Goal: Navigation & Orientation: Find specific page/section

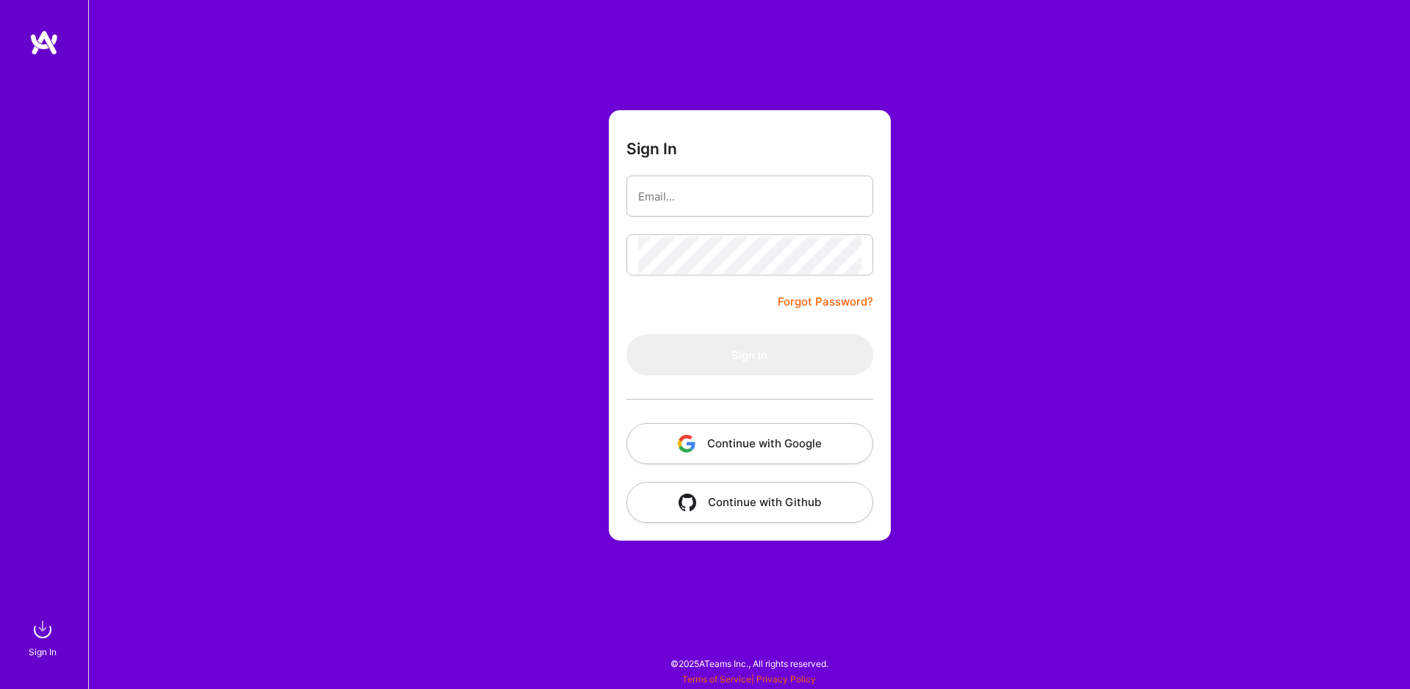
click at [773, 437] on button "Continue with Google" at bounding box center [749, 443] width 247 height 41
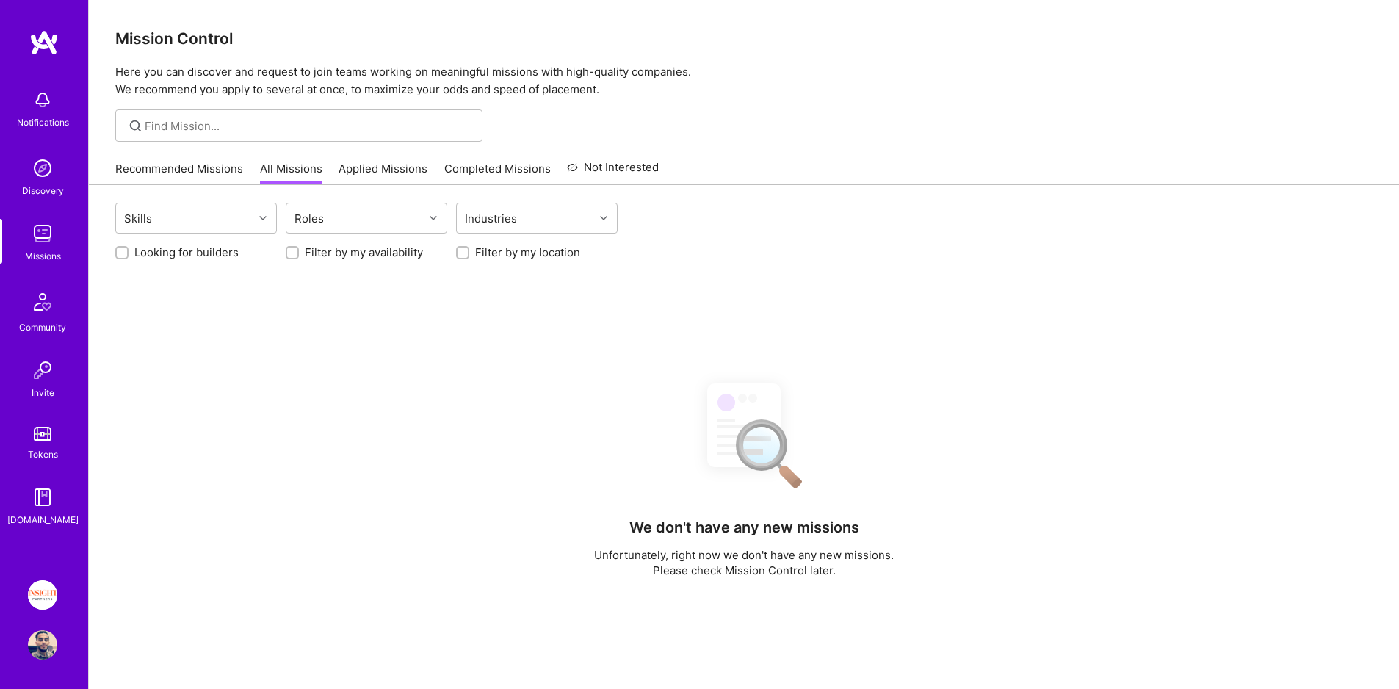
click at [51, 427] on link "Tokens" at bounding box center [42, 441] width 91 height 41
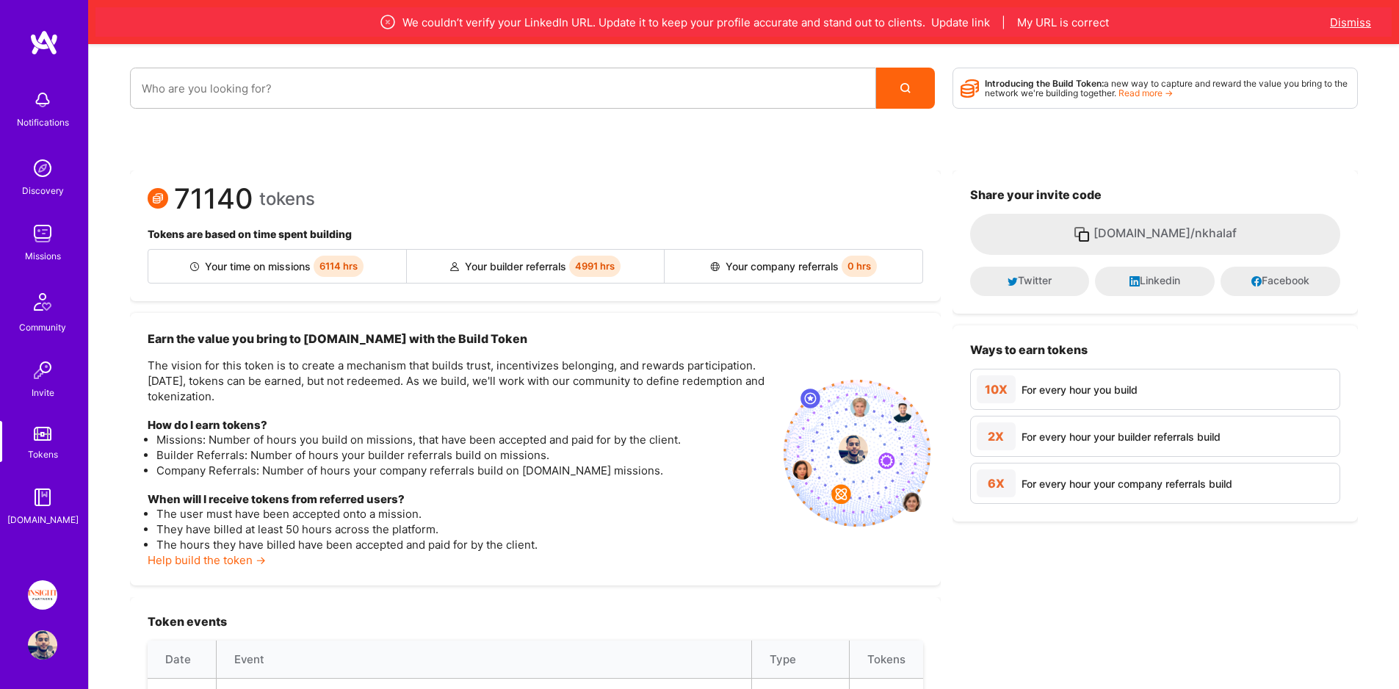
click at [1353, 18] on button "Dismiss" at bounding box center [1350, 22] width 41 height 15
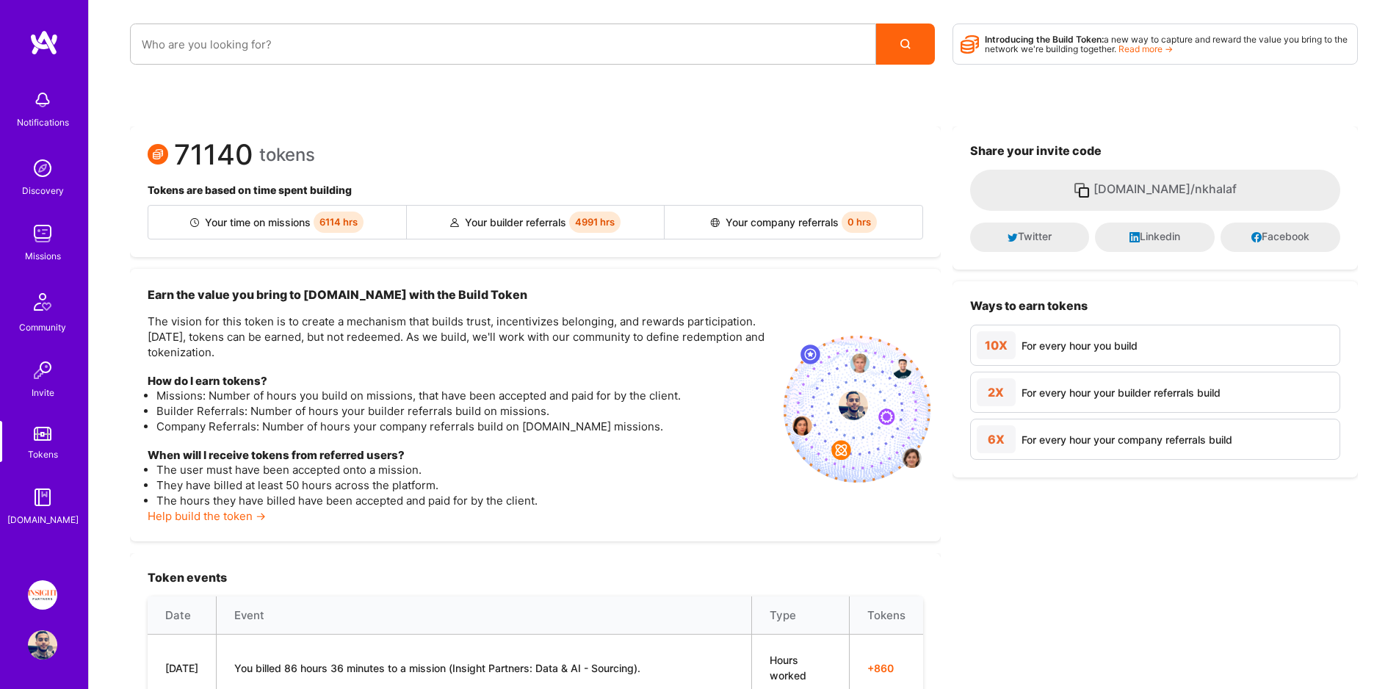
click at [43, 593] on img at bounding box center [42, 594] width 29 height 29
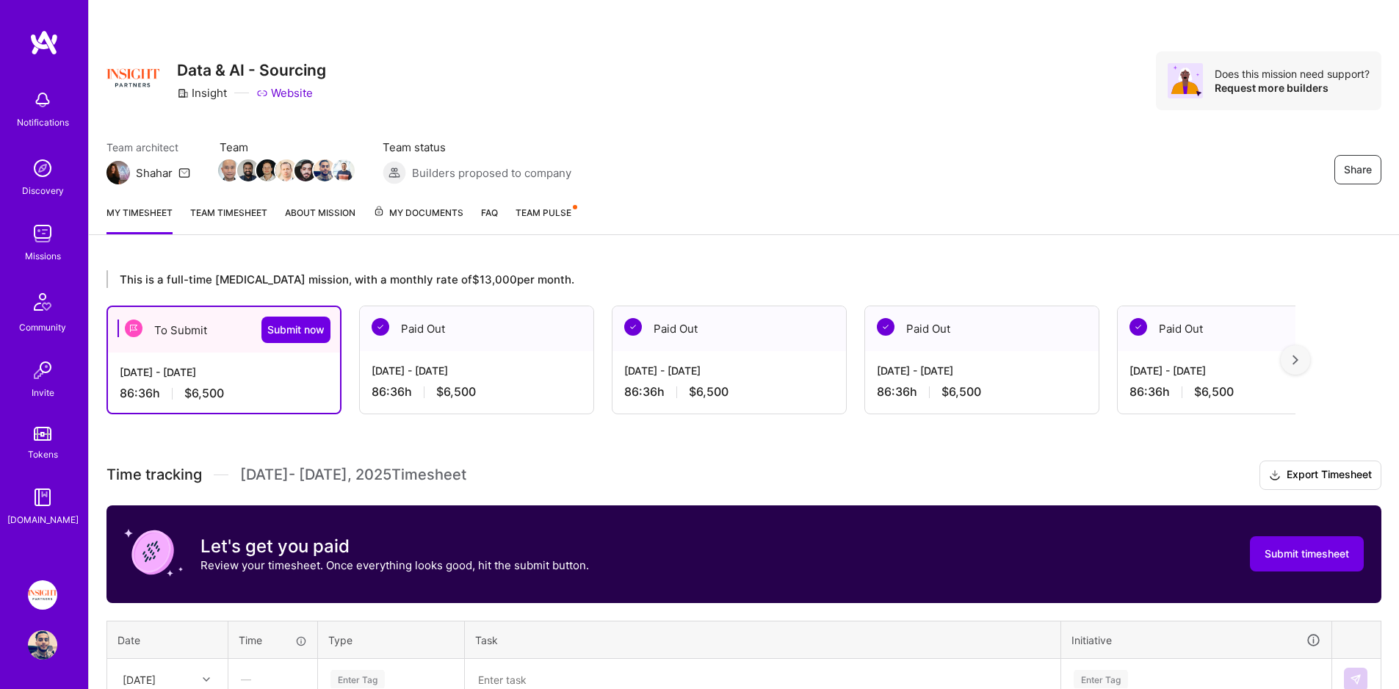
click at [48, 226] on img at bounding box center [42, 233] width 29 height 29
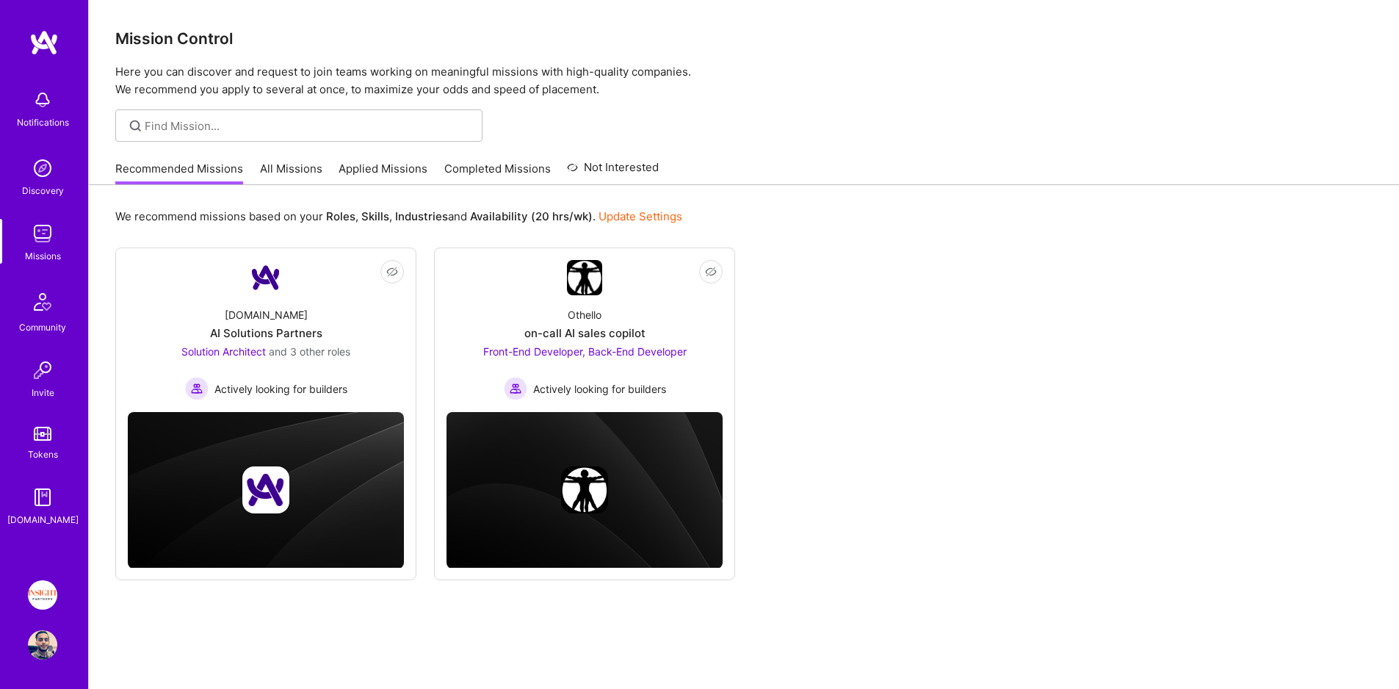
click at [368, 177] on link "Applied Missions" at bounding box center [383, 173] width 89 height 24
